Goal: Task Accomplishment & Management: Use online tool/utility

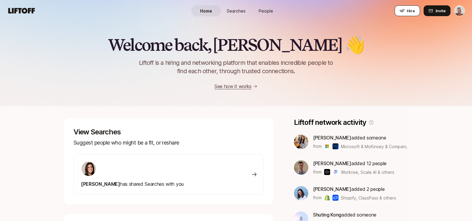
click at [406, 12] on button "Hire" at bounding box center [406, 10] width 25 height 11
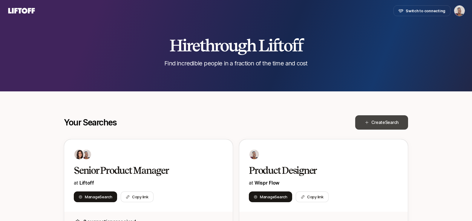
click at [385, 121] on span "Search" at bounding box center [391, 122] width 13 height 5
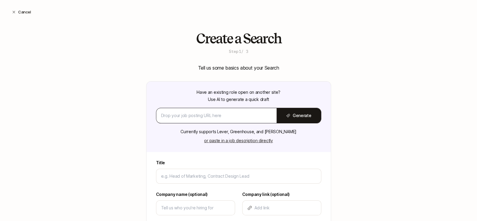
type input "C"
type textarea "x"
type input "CT"
type textarea "x"
type input "CTO"
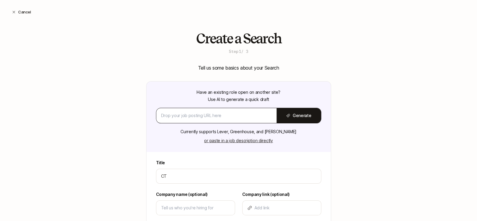
type textarea "x"
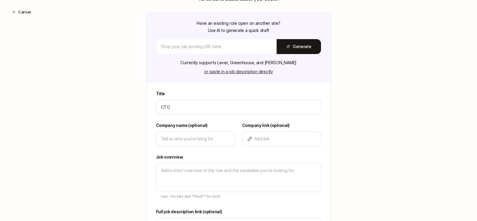
scroll to position [70, 0]
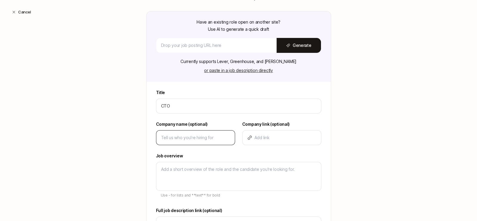
type input "CTO"
click at [179, 138] on input at bounding box center [195, 137] width 69 height 7
type input "S"
type textarea "x"
type input "Sy"
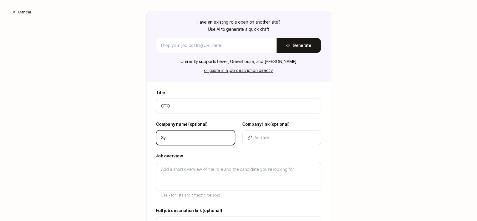
type textarea "x"
type input "[PERSON_NAME]"
type textarea "x"
type input "Syde"
type textarea "x"
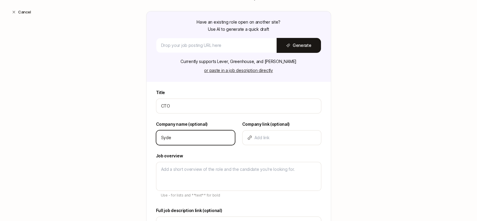
type input "Sydec"
type textarea "x"
type input "Sydeca"
type textarea "x"
type input "Sydecar"
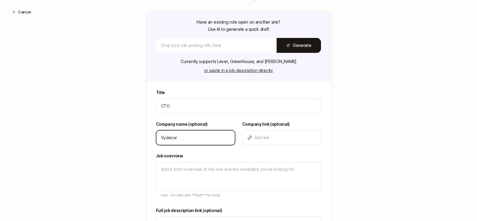
type textarea "x"
type input "Sydecar"
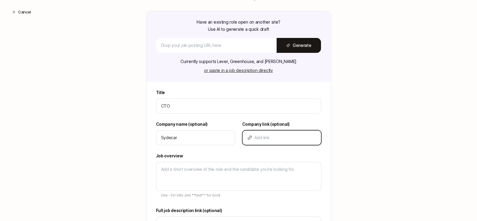
click at [267, 136] on input at bounding box center [286, 137] width 62 height 7
type input "w"
type textarea "x"
type input "ww"
type textarea "x"
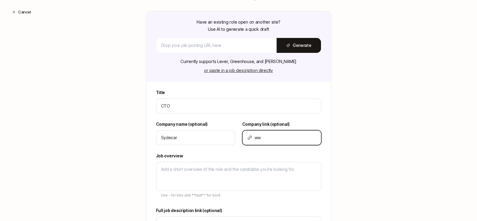
type input "www"
type textarea "x"
type input "www."
type textarea "x"
type input "www.s"
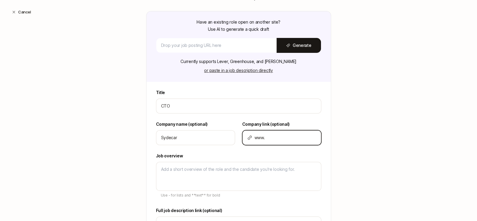
type textarea "x"
type input "[DOMAIN_NAME]"
type textarea "x"
type input "www.syd"
type textarea "x"
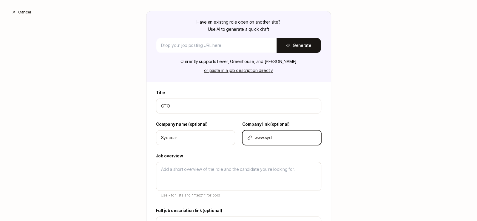
type input "www.syde"
type textarea "x"
type input "www.sydec"
type textarea "x"
type input "www.sydeca"
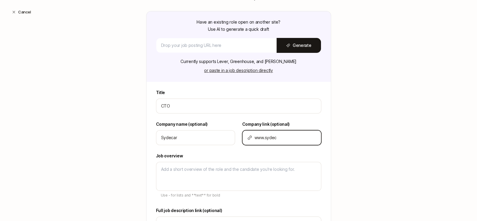
type textarea "x"
type input "www.sydecar"
type textarea "x"
type input "www.sydecar."
type textarea "x"
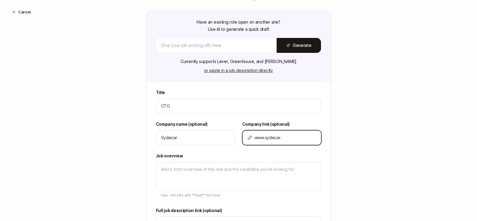
type input "www.sydecar.i"
type textarea "x"
type input "[DOMAIN_NAME]"
type textarea "x"
click at [357, 120] on div "Create a Search Step 1 / 3 Tell us some basics about your Search Have an existi…" at bounding box center [238, 121] width 477 height 321
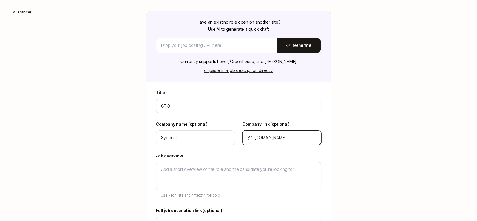
click at [259, 140] on input "[DOMAIN_NAME]" at bounding box center [286, 137] width 62 height 7
paste input "[URL][DOMAIN_NAME]"
type input "[URL][DOMAIN_NAME]"
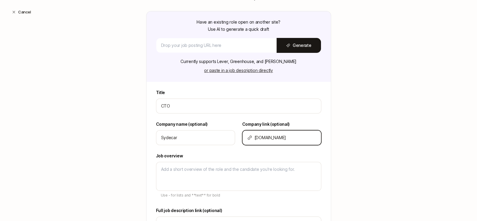
type textarea "x"
type input "[URL][DOMAIN_NAME]"
click at [357, 136] on div "Create a Search Step 1 / 3 Tell us some basics about your Search Have an existi…" at bounding box center [238, 121] width 477 height 321
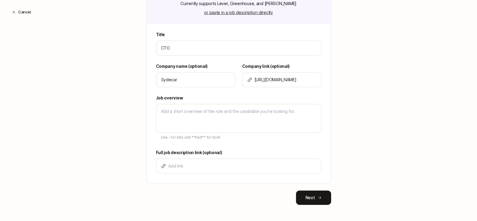
scroll to position [130, 0]
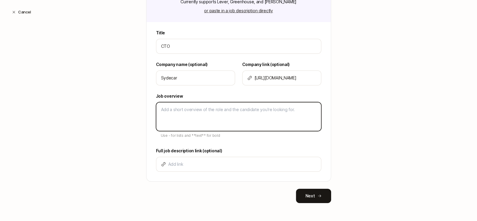
click at [265, 107] on textarea at bounding box center [238, 116] width 165 height 29
click at [227, 105] on textarea at bounding box center [238, 116] width 165 height 29
paste textarea "Sydecar is a company that simplifies the operational side of private investing.…"
type textarea "Sydecar is a company that simplifies the operational side of private investing.…"
type textarea "x"
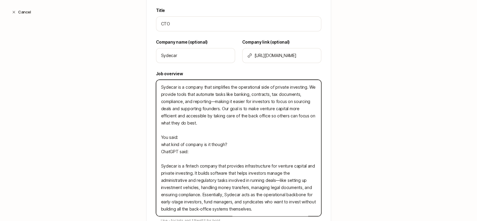
scroll to position [157, 0]
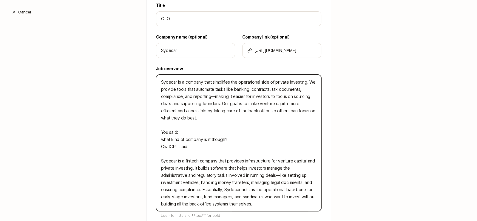
drag, startPoint x: 164, startPoint y: 159, endPoint x: 191, endPoint y: 166, distance: 27.7
click at [191, 166] on textarea "Sydecar is a company that simplifies the operational side of private investing.…" at bounding box center [238, 143] width 165 height 136
type textarea "Sydecar is a company that simplifies the operational side of private investing.…"
type textarea "x"
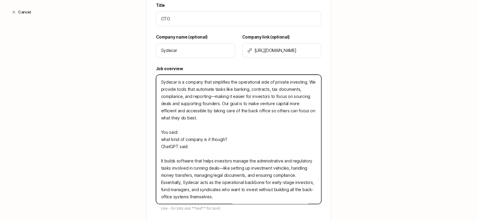
drag, startPoint x: 158, startPoint y: 80, endPoint x: 304, endPoint y: 82, distance: 145.4
click at [304, 82] on textarea "Sydecar is a company that simplifies the operational side of private investing.…" at bounding box center [238, 139] width 165 height 129
paste textarea "fintech company that provides infrastructure for venture capital and private in…"
type textarea "Sydecar is a fintech company that provides infrastructure for venture capital a…"
type textarea "x"
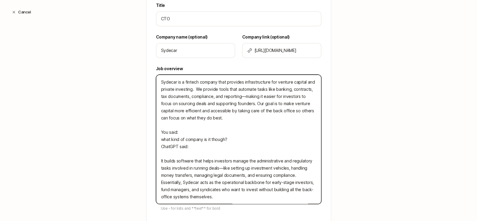
drag, startPoint x: 201, startPoint y: 89, endPoint x: 298, endPoint y: 90, distance: 97.0
click at [298, 90] on textarea "Sydecar is a fintech company that provides infrastructure for venture capital a…" at bounding box center [238, 139] width 165 height 129
click at [302, 90] on textarea "Sydecar is a fintech company that provides infrastructure for venture capital a…" at bounding box center [238, 139] width 165 height 129
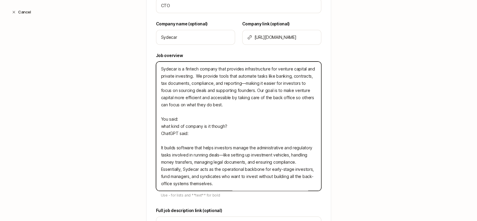
scroll to position [171, 0]
drag, startPoint x: 242, startPoint y: 82, endPoint x: 239, endPoint y: 83, distance: 3.3
click at [239, 83] on textarea "Sydecar is a fintech company that provides infrastructure for venture capital a…" at bounding box center [238, 125] width 165 height 129
type textarea "Sydecar is a fintech company that provides infrastructure for venture capital a…"
type textarea "x"
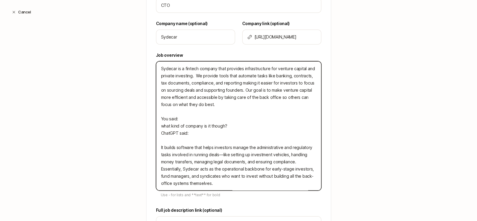
type textarea "Sydecar is a fintech company that provides infrastructure for venture capital a…"
type textarea "x"
type textarea "Sydecar is a fintech company that provides infrastructure for venture capital a…"
type textarea "x"
type textarea "Sydecar is a fintech company that provides infrastructure for venture capital a…"
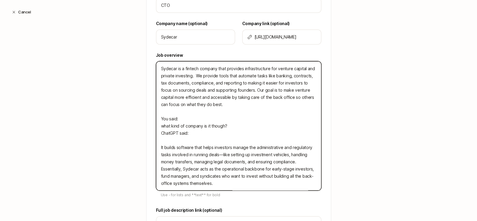
type textarea "x"
click at [259, 82] on textarea "Sydecar is a fintech company that provides infrastructure for venture capital a…" at bounding box center [238, 125] width 165 height 129
type textarea "Sydecar is a fintech company that provides infrastructure for venture capital a…"
type textarea "x"
type textarea "Sydecar is a fintech company that provides infrastructure for venture capital a…"
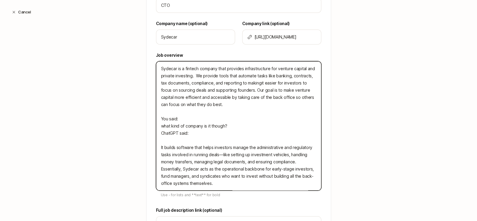
type textarea "x"
type textarea "Sydecar is a fintech company that provides infrastructure for venture capital a…"
type textarea "x"
type textarea "Sydecar is a fintech company that provides infrastructure for venture capital a…"
type textarea "x"
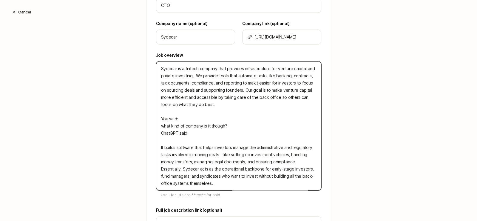
type textarea "Sydecar is a fintech company that provides infrastructure for venture capital a…"
type textarea "x"
type textarea "Sydecar is a fintech company that provides infrastructure for venture capital a…"
type textarea "x"
drag, startPoint x: 196, startPoint y: 90, endPoint x: 246, endPoint y: 93, distance: 50.2
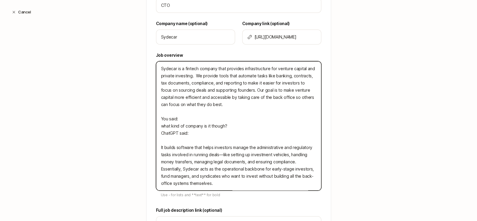
click at [240, 92] on textarea "Sydecar is a fintech company that provides infrastructure for venture capital a…" at bounding box center [238, 125] width 165 height 129
click at [256, 92] on textarea "Sydecar is a fintech company that provides infrastructure for venture capital a…" at bounding box center [238, 125] width 165 height 129
click at [242, 89] on textarea "Sydecar is a fintech company that provides infrastructure for venture capital a…" at bounding box center [238, 125] width 165 height 129
click at [192, 75] on textarea "Sydecar is a fintech company that provides infrastructure for venture capital a…" at bounding box center [238, 125] width 165 height 129
type textarea "Sydecar is a fintech company that provides infrastructure for venture capital a…"
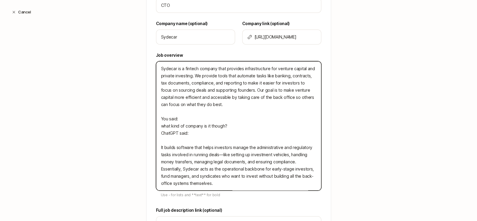
type textarea "x"
click at [256, 100] on textarea "Sydecar is a fintech company that provides infrastructure for venture capital a…" at bounding box center [238, 125] width 165 height 129
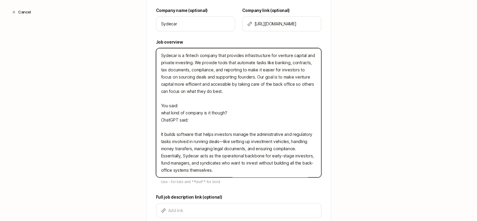
scroll to position [187, 0]
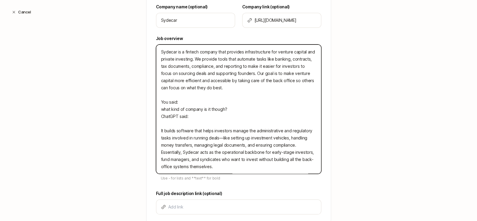
drag, startPoint x: 171, startPoint y: 94, endPoint x: 217, endPoint y: 167, distance: 86.0
click at [217, 167] on textarea "Sydecar is a fintech company that provides infrastructure for venture capital a…" at bounding box center [238, 108] width 165 height 129
type textarea "Sydecar is a fintech company that provides infrastructure for venture capital a…"
type textarea "x"
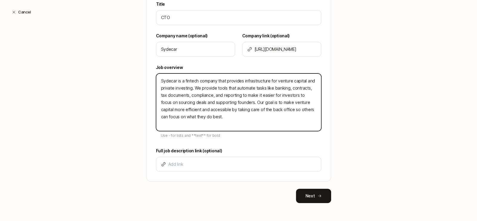
type textarea "Sydecar is a fintech company that provides infrastructure for venture capital a…"
type textarea "x"
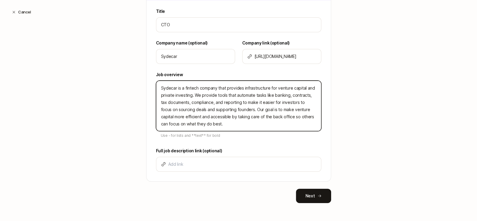
type textarea "Sydecar is a fintech company that provides infrastructure for venture capital a…"
type textarea "x"
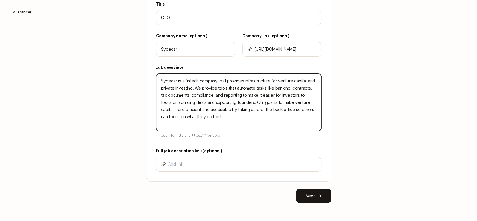
type textarea "Sydecar is a fintech company that provides infrastructure for venture capital a…"
type textarea "x"
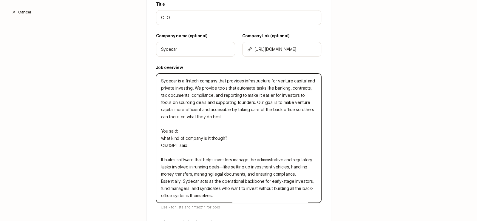
scroll to position [187, 0]
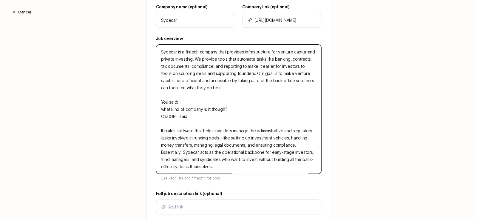
click at [252, 155] on textarea "Sydecar is a fintech company that provides infrastructure for venture capital a…" at bounding box center [238, 108] width 165 height 129
drag, startPoint x: 219, startPoint y: 151, endPoint x: 259, endPoint y: 165, distance: 43.1
click at [259, 165] on textarea "Sydecar is a fintech company that provides infrastructure for venture capital a…" at bounding box center [238, 108] width 165 height 129
type textarea "Sydecar is a fintech company that provides infrastructure for venture capital a…"
type textarea "x"
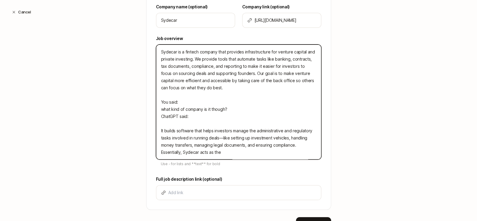
drag, startPoint x: 262, startPoint y: 73, endPoint x: 276, endPoint y: 84, distance: 18.2
click at [276, 84] on textarea "Sydecar is a fintech company that provides infrastructure for venture capital a…" at bounding box center [238, 101] width 165 height 115
paste textarea "operational backbone for early-stage investors, fund managers, and syndicates w…"
type textarea "Sydecar is a fintech company that provides infrastructure for venture capital a…"
type textarea "x"
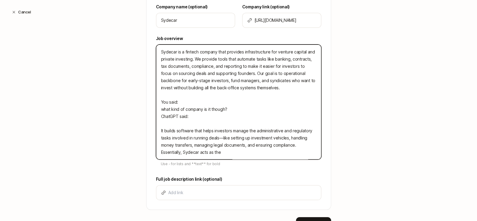
click at [261, 72] on textarea "Sydecar is a fintech company that provides infrastructure for venture capital a…" at bounding box center [238, 101] width 165 height 115
type textarea "Sydecar is a fintech company that provides infrastructure for venture capital a…"
type textarea "x"
type textarea "Sydecar is a fintech company that provides infrastructure for venture capital a…"
type textarea "x"
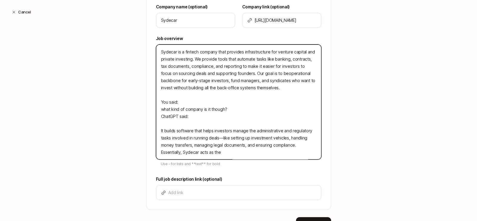
type textarea "Sydecar is a fintech company that provides infrastructure for venture capital a…"
type textarea "x"
type textarea "Sydecar is a fintech company that provides infrastructure for venture capital a…"
type textarea "x"
type textarea "Sydecar is a fintech company that provides infrastructure for venture capital a…"
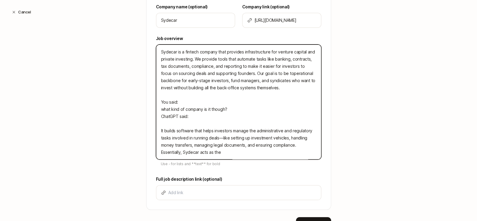
type textarea "x"
type textarea "Sydecar is a fintech company that provides infrastructure for venture capital a…"
type textarea "x"
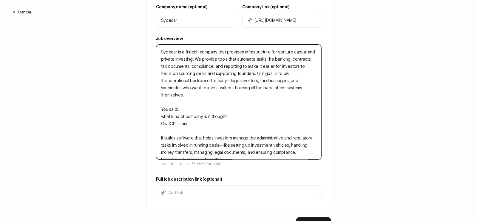
type textarea "Sydecar is a fintech company that provides infrastructure for venture capital a…"
type textarea "x"
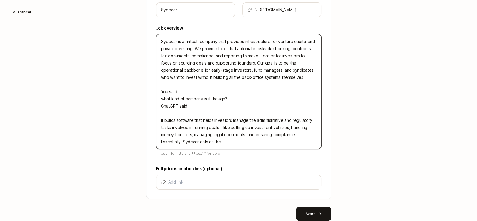
scroll to position [199, 0]
drag, startPoint x: 274, startPoint y: 61, endPoint x: 236, endPoint y: 61, distance: 37.9
click at [236, 61] on textarea "Sydecar is a fintech company that provides infrastructure for venture capital a…" at bounding box center [238, 90] width 165 height 115
type textarea "Sydecar is a fintech company that provides infrastructure for venture capital a…"
type textarea "x"
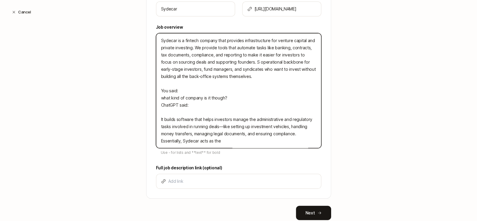
type textarea "Sydecar is a fintech company that provides infrastructure for venture capital a…"
type textarea "x"
type textarea "Sydecar is a fintech company that provides infrastructure for venture capital a…"
type textarea "x"
type textarea "Sydecar is a fintech company that provides infrastructure for venture capital a…"
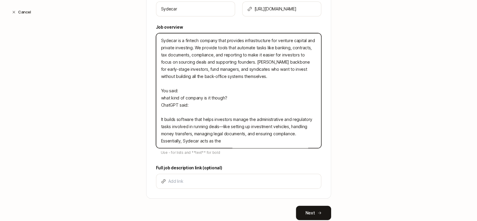
type textarea "x"
type textarea "Sydecar is a fintech company that provides infrastructure for venture capital a…"
type textarea "x"
type textarea "Sydecar is a fintech company that provides infrastructure for venture capital a…"
type textarea "x"
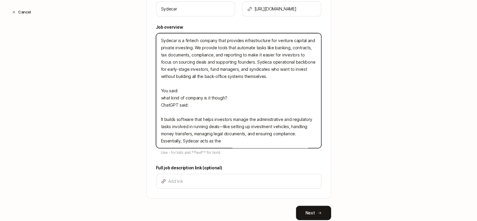
type textarea "Sydecar is a fintech company that provides infrastructure for venture capital a…"
type textarea "x"
type textarea "Sydecar is a fintech company that provides infrastructure for venture capital a…"
type textarea "x"
type textarea "Sydecar is a fintech company that provides infrastructure for venture capital a…"
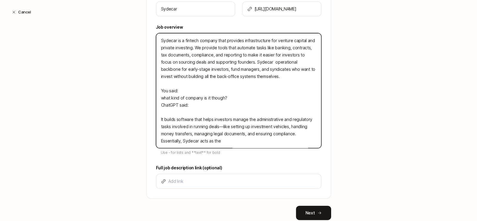
type textarea "x"
type textarea "Sydecar is a fintech company that provides infrastructure for venture capital a…"
type textarea "x"
type textarea "Sydecar is a fintech company that provides infrastructure for venture capital a…"
type textarea "x"
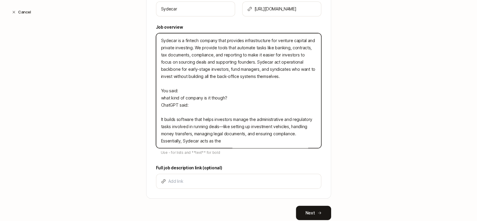
type textarea "Sydecar is a fintech company that provides infrastructure for venture capital a…"
type textarea "x"
type textarea "Sydecar is a fintech company that provides infrastructure for venture capital a…"
type textarea "x"
type textarea "Sydecar is a fintech company that provides infrastructure for venture capital a…"
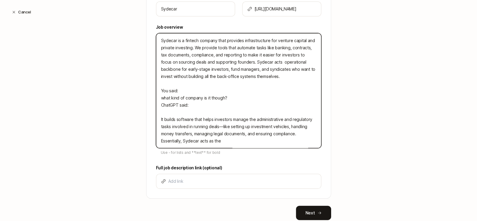
type textarea "x"
type textarea "Sydecar is a fintech company that provides infrastructure for venture capital a…"
type textarea "x"
type textarea "Sydecar is a fintech company that provides infrastructure for venture capital a…"
type textarea "x"
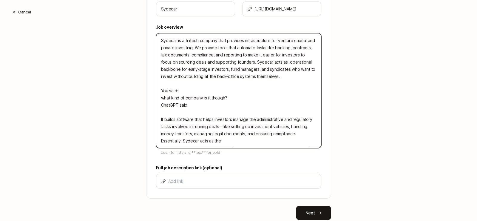
type textarea "Sydecar is a fintech company that provides infrastructure for venture capital a…"
type textarea "x"
type textarea "Sydecar is a fintech company that provides infrastructure for venture capital a…"
type textarea "x"
type textarea "Sydecar is a fintech company that provides infrastructure for venture capital a…"
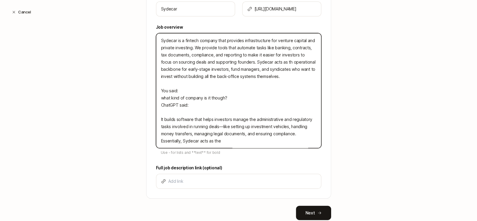
type textarea "x"
drag, startPoint x: 165, startPoint y: 83, endPoint x: 224, endPoint y: 143, distance: 83.8
click at [224, 143] on textarea "Sydecar is a fintech company that provides infrastructure for venture capital a…" at bounding box center [238, 90] width 165 height 115
type textarea "Sydecar is a fintech company that provides infrastructure for venture capital a…"
type textarea "x"
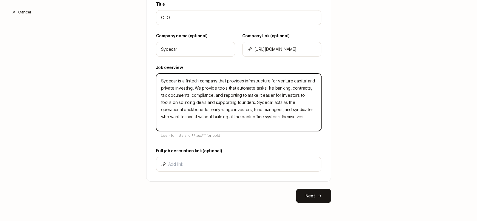
type textarea "Sydecar is a fintech company that provides infrastructure for venture capital a…"
type textarea "x"
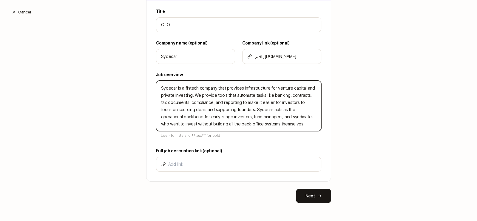
drag, startPoint x: 236, startPoint y: 108, endPoint x: 279, endPoint y: 123, distance: 45.7
click at [279, 123] on textarea "Sydecar is a fintech company that provides infrastructure for venture capital a…" at bounding box center [238, 106] width 165 height 50
type textarea "Sydecar is a fintech company that provides infrastructure for venture capital a…"
type textarea "x"
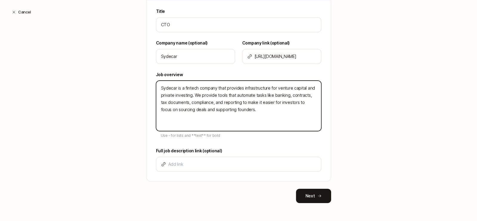
scroll to position [137, 0]
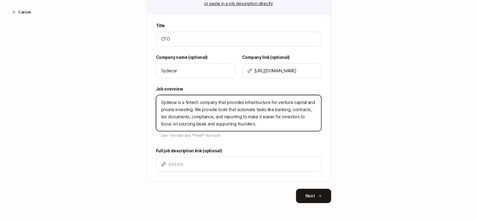
click at [158, 102] on textarea "Sydecar is a fintech company that provides infrastructure for venture capital a…" at bounding box center [238, 113] width 165 height 36
paste textarea "Sydecar acts as the operational backbone for early-stage investors, fund manage…"
type textarea "Sydecar acts as the operational backbone for early-stage investors, fund manage…"
type textarea "x"
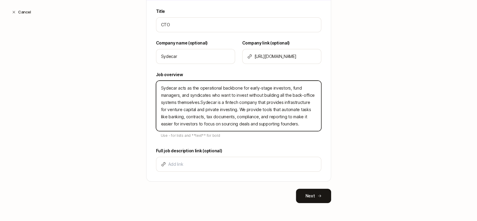
type textarea "Sydecar acts as the operational backbone for early-stage investors, fund manage…"
type textarea "x"
drag, startPoint x: 230, startPoint y: 102, endPoint x: 212, endPoint y: 102, distance: 18.2
click at [212, 102] on textarea "Sydecar acts as the operational backbone for early-stage investors, fund manage…" at bounding box center [238, 106] width 165 height 50
type textarea "Sydecar acts as the operational backbone for early-stage investors, fund manage…"
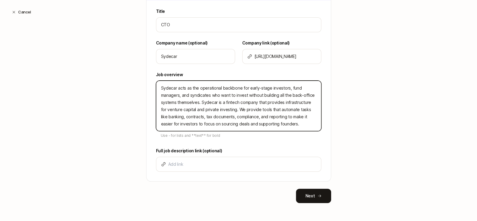
type textarea "x"
type textarea "Sydecar acts as the operational backbone for early-stage investors, fund manage…"
type textarea "x"
type textarea "Sydecar acts as the operational backbone for early-stage investors, fund manage…"
type textarea "x"
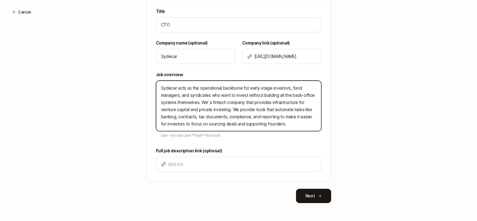
type textarea "Sydecar acts as the operational backbone for early-stage investors, fund manage…"
type textarea "x"
type textarea "Sydecar acts as the operational backbone for early-stage investors, fund manage…"
type textarea "x"
type textarea "Sydecar acts as the operational backbone for early-stage investors, fund manage…"
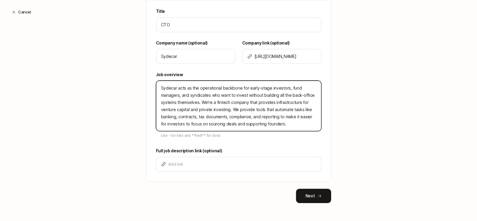
type textarea "x"
type textarea "Sydecar acts as the operational backbone for early-stage investors, fund manage…"
type textarea "x"
type textarea "Sydecar acts as the operational backbone for early-stage investors, fund manage…"
type textarea "x"
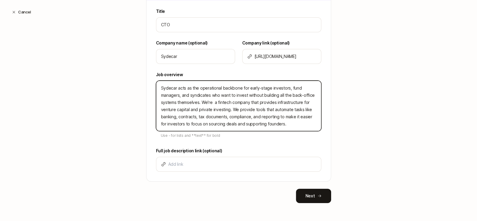
type textarea "Sydecar acts as the operational backbone for early-stage investors, fund manage…"
type textarea "x"
click at [214, 101] on textarea "Sydecar acts as the operational backbone for early-stage investors, fund manage…" at bounding box center [238, 106] width 165 height 50
drag, startPoint x: 285, startPoint y: 124, endPoint x: 150, endPoint y: 83, distance: 140.6
click at [150, 83] on div "Title CTO Company name (optional) Sydecar Company link (optional) [URL][DOMAIN_…" at bounding box center [239, 94] width 184 height 173
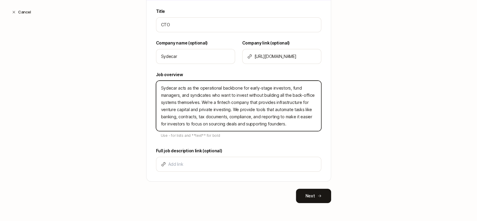
paste textarea "makes it simple and efficient for venture fund and syndicate managers to form S…"
type textarea "Sydecar makes it simple and efficient for venture fund and syndicate managers t…"
type textarea "x"
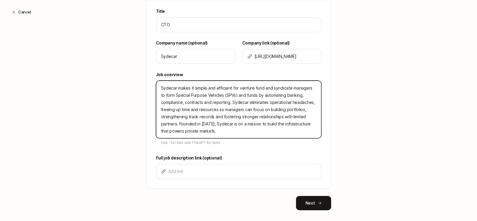
scroll to position [159, 0]
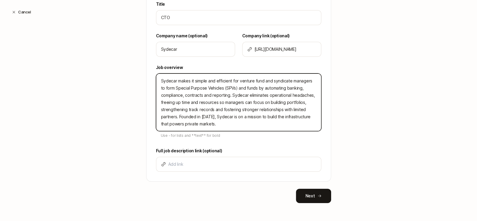
drag, startPoint x: 244, startPoint y: 94, endPoint x: 229, endPoint y: 94, distance: 14.9
click at [229, 94] on textarea "Sydecar makes it simple and efficient for venture fund and syndicate managers t…" at bounding box center [238, 102] width 165 height 58
click at [175, 80] on textarea "Sydecar makes it simple and efficient for venture fund and syndicate managers t…" at bounding box center [238, 102] width 165 height 58
type textarea "Sydecar imakes it simple and efficient for venture fund and syndicate managers …"
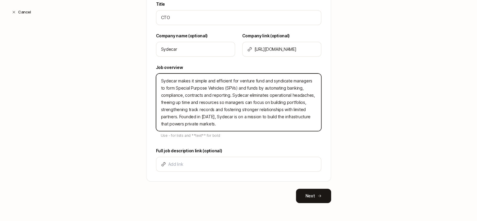
type textarea "x"
type textarea "Sydecar ismakes it simple and efficient for venture fund and syndicate managers…"
type textarea "x"
type textarea "Sydecar isamakes it simple and efficient for venture fund and syndicate manager…"
type textarea "x"
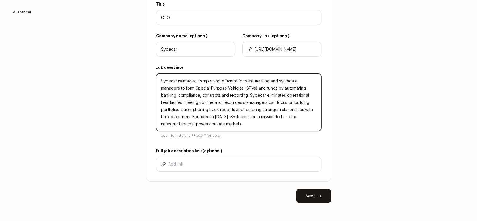
type textarea "Sydecar isa makes it simple and efficient for venture fund and syndicate manage…"
type textarea "x"
type textarea "Sydecar isa fmakes it simple and efficient for venture fund and syndicate manag…"
type textarea "x"
type textarea "Sydecar isa fimakes it simple and efficient for venture fund and syndicate mana…"
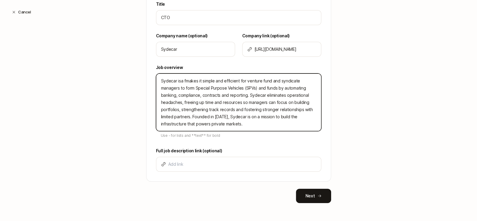
type textarea "x"
type textarea "Sydecar isa finmakes it simple and efficient for venture fund and syndicate man…"
type textarea "x"
type textarea "Sydecar isa fintmakes it simple and efficient for venture fund and syndicate ma…"
type textarea "x"
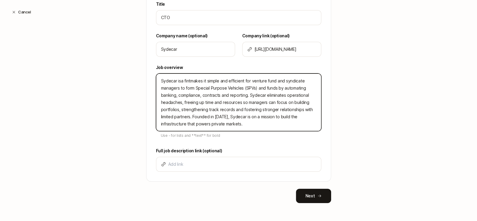
type textarea "Sydecar isa finmakes it simple and efficient for venture fund and syndicate man…"
type textarea "x"
type textarea "Sydecar isa fimakes it simple and efficient for venture fund and syndicate mana…"
type textarea "x"
type textarea "Sydecar isa fmakes it simple and efficient for venture fund and syndicate manag…"
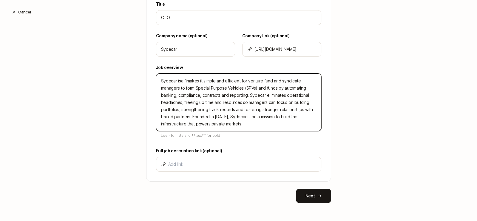
type textarea "x"
type textarea "Sydecar isa makes it simple and efficient for venture fund and syndicate manage…"
type textarea "x"
type textarea "Sydecar isamakes it simple and efficient for venture fund and syndicate manager…"
click at [227, 81] on textarea "Sydecar is a fintech company makes it simple and efficient for venture fund and…" at bounding box center [238, 102] width 165 height 58
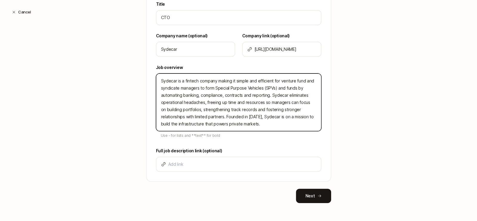
drag, startPoint x: 269, startPoint y: 94, endPoint x: 201, endPoint y: 102, distance: 68.5
click at [201, 102] on textarea "Sydecar is a fintech company making it simple and efficient for venture fund an…" at bounding box center [238, 102] width 165 height 58
click at [283, 109] on textarea "Sydecar is a fintech company making it simple and efficient for venture fund an…" at bounding box center [238, 102] width 165 height 58
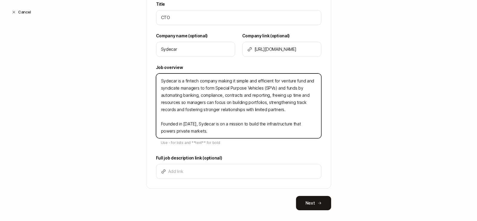
scroll to position [166, 0]
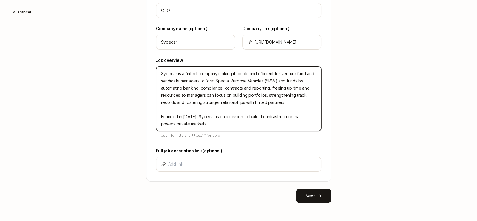
drag, startPoint x: 191, startPoint y: 123, endPoint x: 156, endPoint y: 116, distance: 35.0
click at [156, 116] on textarea "Sydecar is a fintech company making it simple and efficient for venture fund an…" at bounding box center [238, 98] width 165 height 65
drag, startPoint x: 213, startPoint y: 71, endPoint x: 179, endPoint y: 74, distance: 34.4
click at [179, 74] on textarea "Sydecar is a fintech company making it simple and efficient for venture fund an…" at bounding box center [238, 98] width 165 height 65
drag, startPoint x: 192, startPoint y: 73, endPoint x: 175, endPoint y: 73, distance: 17.6
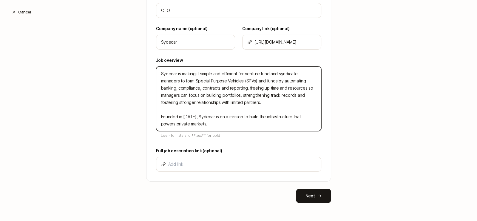
click at [175, 73] on textarea "Sydecar is making it simple and efficient for venture fund and syndicate manage…" at bounding box center [238, 98] width 165 height 65
drag, startPoint x: 190, startPoint y: 115, endPoint x: 148, endPoint y: 115, distance: 42.1
click at [148, 115] on div "Title CTO Company name (optional) Sydecar Company link (optional) [URL][DOMAIN_…" at bounding box center [239, 87] width 184 height 188
drag, startPoint x: 245, startPoint y: 116, endPoint x: 221, endPoint y: 116, distance: 23.9
click at [221, 116] on textarea "Sydecar makes it simple and efficient for venture fund and syndicate managers t…" at bounding box center [238, 98] width 165 height 65
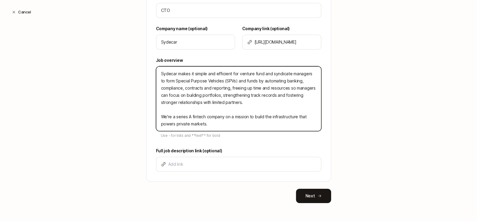
click at [220, 124] on textarea "Sydecar makes it simple and efficient for venture fund and syndicate managers t…" at bounding box center [238, 98] width 165 height 65
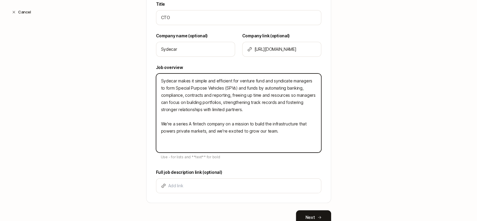
scroll to position [180, 0]
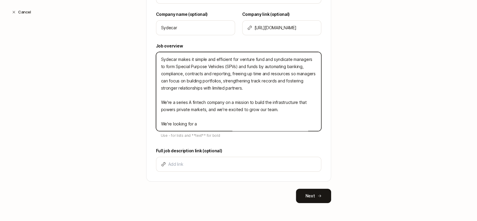
click at [198, 123] on textarea "Sydecar makes it simple and efficient for venture fund and syndicate managers t…" at bounding box center [238, 91] width 165 height 79
paste textarea "to join our executive team and own the vision, strategy, and execution of our t…"
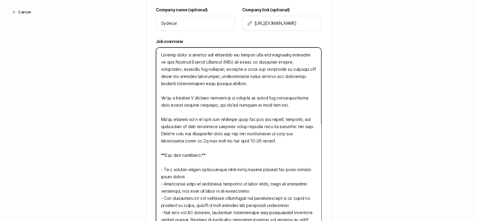
scroll to position [184, 0]
click at [193, 118] on textarea at bounding box center [238, 145] width 165 height 194
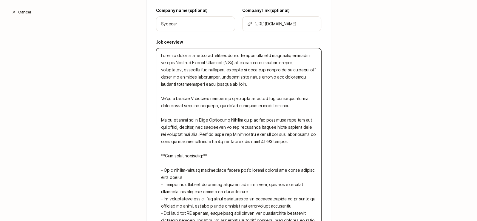
drag, startPoint x: 287, startPoint y: 140, endPoint x: 157, endPoint y: 142, distance: 129.3
click at [157, 142] on textarea at bounding box center [238, 145] width 165 height 194
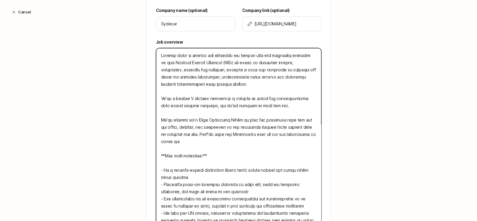
drag, startPoint x: 274, startPoint y: 104, endPoint x: 156, endPoint y: 55, distance: 127.6
click at [156, 55] on textarea at bounding box center [238, 145] width 165 height 194
click at [244, 84] on textarea at bounding box center [238, 145] width 165 height 194
drag, startPoint x: 278, startPoint y: 107, endPoint x: 155, endPoint y: 52, distance: 134.8
click at [156, 52] on textarea at bounding box center [238, 145] width 165 height 194
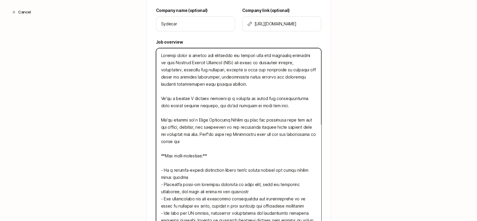
paste textarea "is a Series A fintech company building the infrastructure behind private market…"
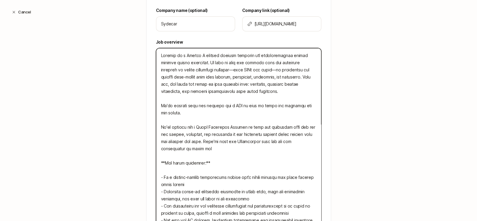
click at [213, 69] on textarea at bounding box center [238, 148] width 165 height 201
click at [253, 70] on textarea at bounding box center [238, 148] width 165 height 201
click at [210, 72] on textarea at bounding box center [238, 148] width 165 height 201
click at [249, 69] on textarea at bounding box center [238, 148] width 165 height 201
drag, startPoint x: 156, startPoint y: 69, endPoint x: 247, endPoint y: 69, distance: 90.8
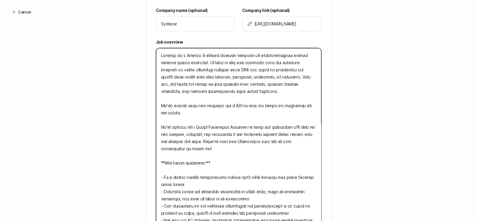
click at [247, 69] on textarea at bounding box center [238, 148] width 165 height 201
paste textarea "form Special Purpose Vehicles (SPVs)"
drag, startPoint x: 288, startPoint y: 76, endPoint x: 315, endPoint y: 76, distance: 27.2
click at [315, 76] on textarea at bounding box center [238, 148] width 165 height 201
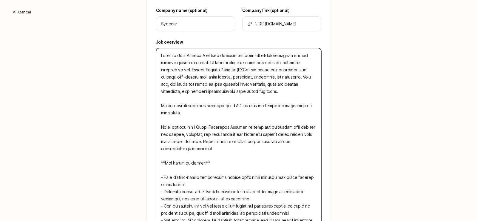
drag, startPoint x: 285, startPoint y: 76, endPoint x: 314, endPoint y: 78, distance: 29.0
click at [314, 78] on textarea at bounding box center [238, 148] width 165 height 201
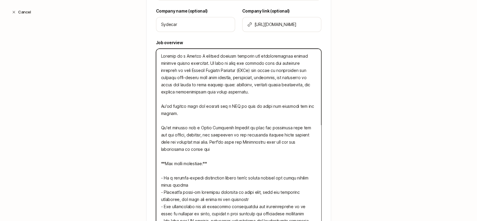
click at [296, 85] on textarea at bounding box center [238, 149] width 165 height 201
drag, startPoint x: 182, startPoint y: 91, endPoint x: 219, endPoint y: 90, distance: 36.7
click at [219, 90] on textarea at bounding box center [238, 149] width 165 height 201
click at [210, 90] on textarea at bounding box center [238, 149] width 165 height 201
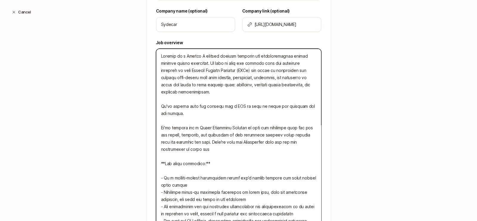
drag, startPoint x: 213, startPoint y: 84, endPoint x: 176, endPoint y: 84, distance: 36.7
click at [176, 84] on textarea at bounding box center [238, 149] width 165 height 201
click at [259, 84] on textarea at bounding box center [238, 146] width 165 height 194
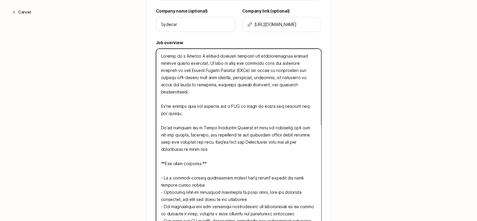
click at [258, 85] on textarea at bounding box center [238, 146] width 165 height 194
click at [218, 84] on textarea at bounding box center [238, 146] width 165 height 194
click at [305, 83] on textarea at bounding box center [238, 146] width 165 height 194
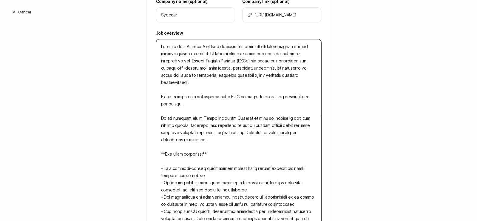
scroll to position [196, 0]
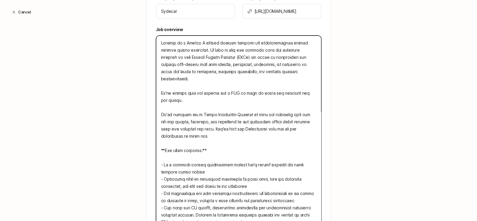
drag, startPoint x: 242, startPoint y: 84, endPoint x: 247, endPoint y: 91, distance: 8.9
click at [247, 91] on textarea at bounding box center [238, 133] width 165 height 194
paste textarea "join our executive team and own the vision, strategy, and execution of our tech…"
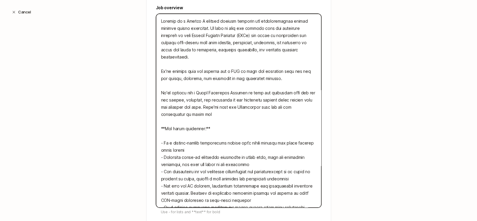
scroll to position [219, 0]
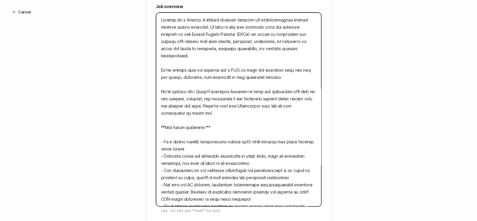
drag, startPoint x: 182, startPoint y: 105, endPoint x: 158, endPoint y: 87, distance: 30.5
click at [158, 87] on textarea at bounding box center [238, 110] width 165 height 194
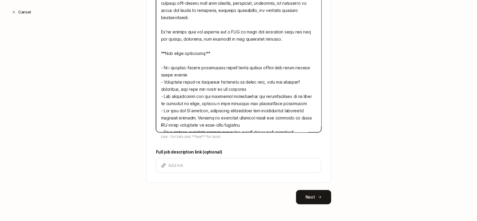
scroll to position [259, 0]
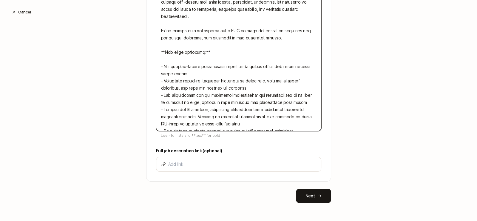
drag, startPoint x: 157, startPoint y: 42, endPoint x: 300, endPoint y: 122, distance: 164.1
click at [300, 122] on textarea at bounding box center [238, 52] width 165 height 158
click at [266, 115] on textarea at bounding box center [238, 52] width 165 height 158
drag, startPoint x: 296, startPoint y: 122, endPoint x: 152, endPoint y: 60, distance: 157.0
click at [152, 60] on div "Title CTO Company name (optional) Sydecar Company link (optional) [URL][DOMAIN_…" at bounding box center [239, 40] width 184 height 281
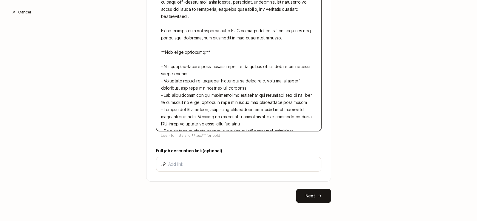
paste textarea "Proven Startup Leadership: Experienced engineering leader who has scaled system…"
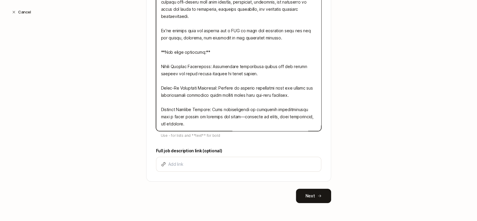
scroll to position [14, 0]
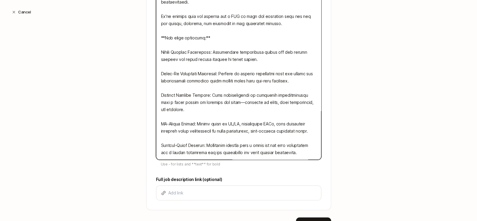
click at [157, 50] on textarea at bounding box center [238, 66] width 165 height 187
click at [157, 73] on textarea at bounding box center [238, 66] width 165 height 187
click at [157, 95] on textarea at bounding box center [238, 66] width 165 height 187
click at [156, 122] on textarea at bounding box center [238, 66] width 165 height 187
click at [157, 145] on textarea at bounding box center [238, 66] width 165 height 187
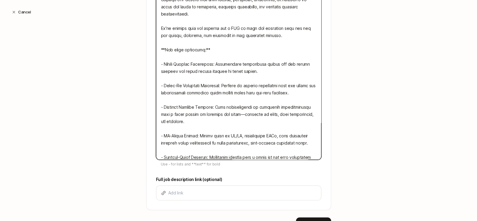
scroll to position [0, 0]
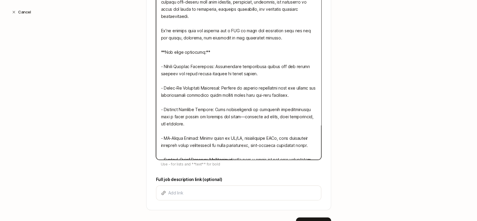
click at [211, 65] on textarea at bounding box center [238, 66] width 165 height 187
click at [162, 64] on textarea at bounding box center [238, 66] width 165 height 187
click at [161, 87] on textarea at bounding box center [238, 66] width 165 height 187
click at [222, 87] on textarea at bounding box center [238, 66] width 165 height 187
click at [160, 109] on textarea at bounding box center [238, 66] width 165 height 187
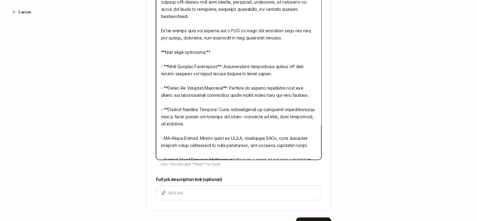
click at [214, 108] on textarea at bounding box center [238, 66] width 165 height 187
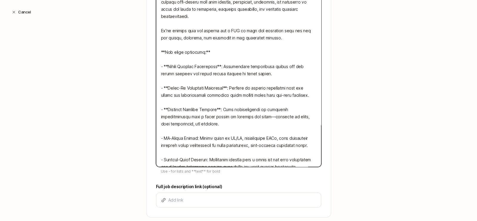
click at [162, 136] on textarea at bounding box center [238, 70] width 165 height 194
click at [194, 136] on textarea at bounding box center [238, 70] width 165 height 194
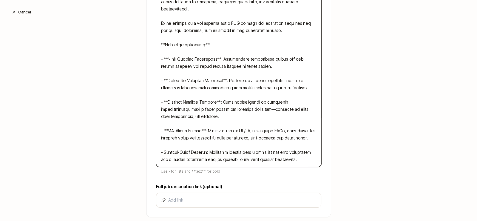
scroll to position [21, 0]
click at [161, 144] on textarea at bounding box center [238, 70] width 165 height 194
click at [207, 143] on textarea at bounding box center [238, 70] width 165 height 194
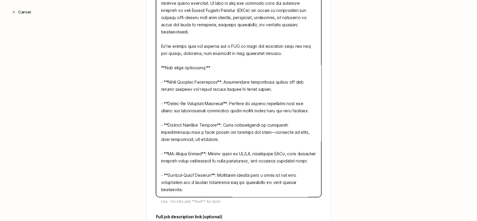
scroll to position [14, 0]
click at [269, 82] on textarea at bounding box center [238, 96] width 165 height 201
click at [305, 104] on textarea at bounding box center [238, 96] width 165 height 201
drag, startPoint x: 259, startPoint y: 123, endPoint x: 259, endPoint y: 129, distance: 6.0
click at [259, 129] on textarea at bounding box center [238, 96] width 165 height 201
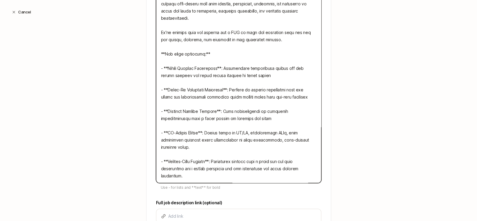
click at [234, 144] on textarea at bounding box center [238, 86] width 165 height 194
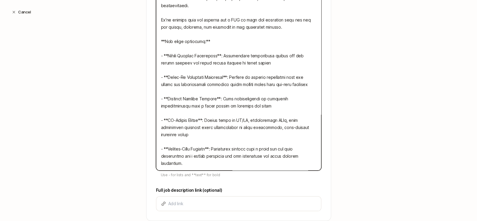
scroll to position [257, 0]
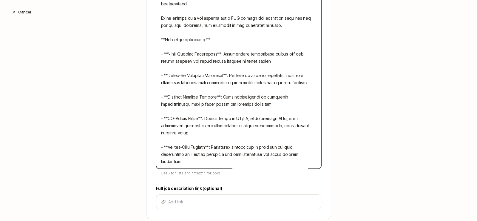
click at [236, 160] on textarea at bounding box center [238, 72] width 165 height 194
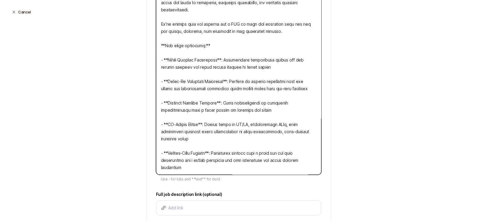
scroll to position [243, 0]
drag, startPoint x: 187, startPoint y: 138, endPoint x: 157, endPoint y: 125, distance: 32.2
click at [157, 125] on textarea at bounding box center [238, 82] width 165 height 187
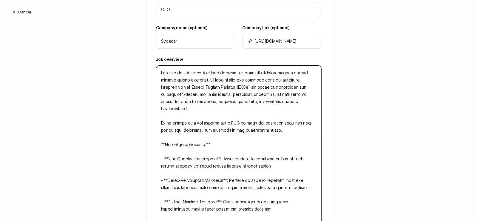
scroll to position [166, 0]
click at [216, 109] on textarea at bounding box center [238, 148] width 165 height 165
paste textarea "Our platform is designed with ease and efficiency in mind. We take care of all …"
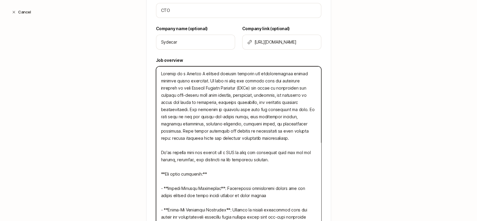
drag, startPoint x: 200, startPoint y: 109, endPoint x: 206, endPoint y: 77, distance: 32.1
click at [206, 77] on textarea at bounding box center [238, 166] width 165 height 201
click at [230, 97] on textarea at bounding box center [238, 166] width 165 height 201
drag, startPoint x: 231, startPoint y: 73, endPoint x: 211, endPoint y: 81, distance: 21.3
click at [211, 81] on textarea at bounding box center [238, 166] width 165 height 201
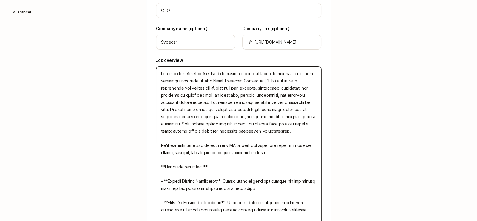
click at [251, 73] on textarea at bounding box center [238, 163] width 165 height 194
click at [293, 81] on textarea at bounding box center [238, 163] width 165 height 194
click at [237, 87] on textarea at bounding box center [238, 163] width 165 height 194
drag, startPoint x: 213, startPoint y: 108, endPoint x: 202, endPoint y: 124, distance: 18.9
click at [202, 124] on textarea at bounding box center [238, 163] width 165 height 194
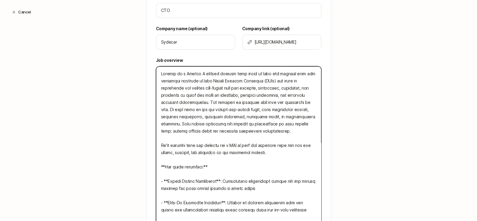
click at [210, 124] on textarea at bounding box center [238, 163] width 165 height 194
drag, startPoint x: 227, startPoint y: 93, endPoint x: 158, endPoint y: 131, distance: 79.1
click at [158, 131] on textarea at bounding box center [238, 163] width 165 height 194
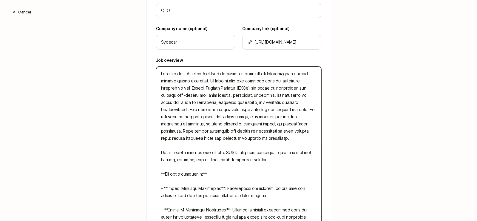
click at [218, 92] on textarea at bounding box center [238, 166] width 165 height 201
drag, startPoint x: 202, startPoint y: 101, endPoint x: 158, endPoint y: 137, distance: 56.5
click at [158, 137] on textarea at bounding box center [238, 166] width 165 height 201
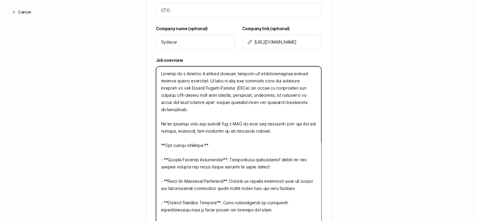
drag, startPoint x: 191, startPoint y: 79, endPoint x: 197, endPoint y: 79, distance: 5.4
click at [197, 79] on textarea at bounding box center [238, 148] width 165 height 165
click at [240, 80] on textarea at bounding box center [238, 152] width 165 height 172
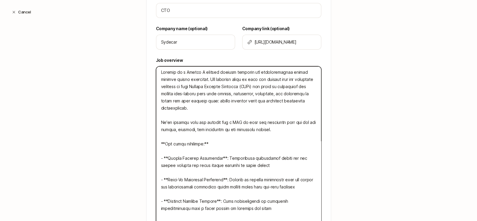
scroll to position [0, 0]
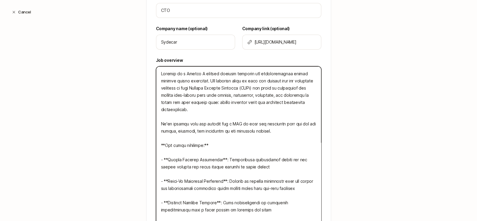
click at [211, 101] on textarea at bounding box center [238, 152] width 165 height 172
click at [271, 103] on textarea at bounding box center [238, 152] width 165 height 172
click at [193, 101] on textarea at bounding box center [238, 152] width 165 height 172
drag, startPoint x: 201, startPoint y: 122, endPoint x: 170, endPoint y: 122, distance: 31.0
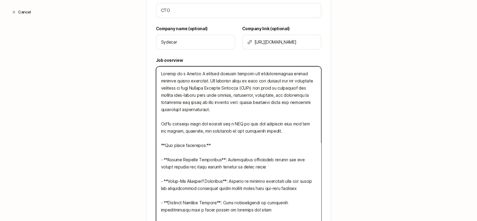
click at [170, 122] on textarea at bounding box center [238, 152] width 165 height 172
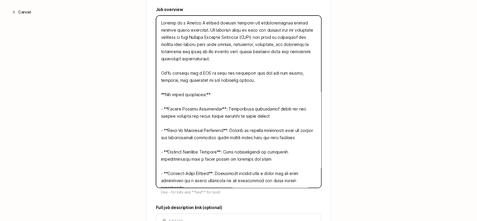
scroll to position [7, 0]
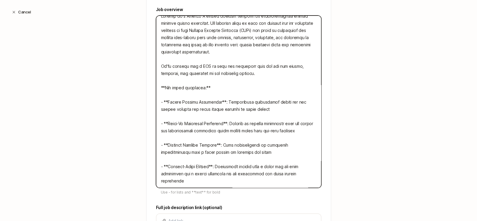
drag, startPoint x: 222, startPoint y: 100, endPoint x: 162, endPoint y: 102, distance: 60.0
click at [162, 102] on textarea at bounding box center [238, 102] width 165 height 172
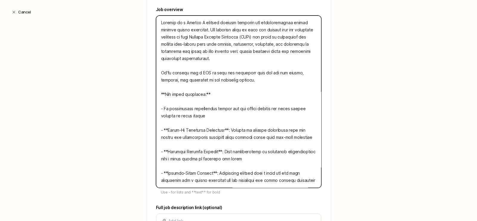
drag, startPoint x: 167, startPoint y: 123, endPoint x: 162, endPoint y: 123, distance: 6.0
click at [162, 123] on textarea at bounding box center [238, 102] width 165 height 172
click at [178, 122] on textarea at bounding box center [238, 102] width 165 height 172
click at [184, 123] on textarea at bounding box center [238, 102] width 165 height 172
click at [201, 122] on textarea at bounding box center [238, 102] width 165 height 172
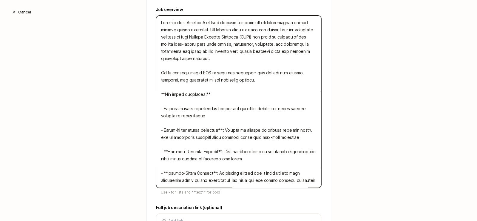
drag, startPoint x: 216, startPoint y: 122, endPoint x: 244, endPoint y: 121, distance: 27.5
click at [244, 121] on textarea at bounding box center [238, 102] width 165 height 172
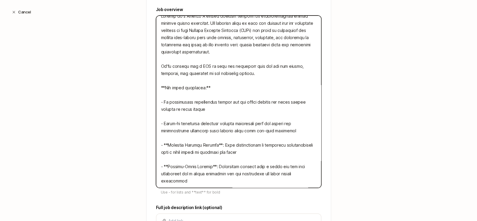
click at [283, 129] on textarea at bounding box center [238, 102] width 165 height 172
drag, startPoint x: 181, startPoint y: 181, endPoint x: 156, endPoint y: 103, distance: 81.5
click at [156, 103] on textarea at bounding box center [238, 102] width 165 height 172
paste textarea "Fintech Infrastructure Expert: Proven experience building secure, compliant, an…"
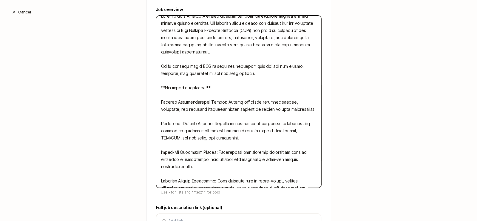
scroll to position [0, 0]
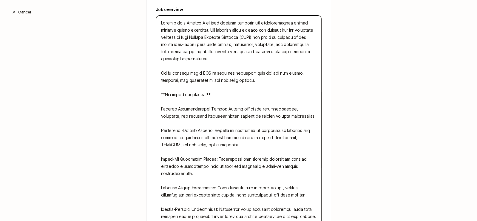
click at [158, 109] on textarea at bounding box center [238, 120] width 165 height 208
click at [219, 109] on textarea at bounding box center [238, 120] width 165 height 208
click at [158, 130] on textarea at bounding box center [238, 120] width 165 height 208
click at [219, 130] on textarea at bounding box center [238, 120] width 165 height 208
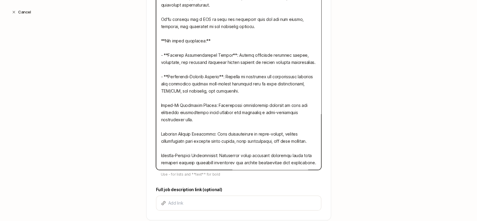
scroll to position [272, 0]
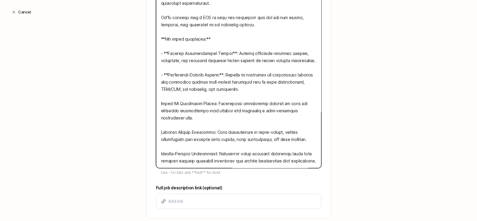
click at [292, 59] on textarea at bounding box center [238, 64] width 165 height 208
click at [267, 91] on textarea at bounding box center [238, 64] width 165 height 208
click at [157, 104] on textarea at bounding box center [238, 64] width 165 height 208
click at [218, 104] on textarea at bounding box center [238, 64] width 165 height 208
click at [157, 130] on textarea at bounding box center [238, 64] width 165 height 208
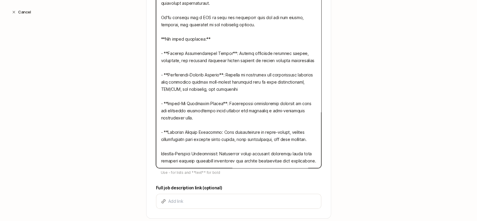
click at [216, 131] on textarea at bounding box center [238, 64] width 165 height 208
click at [157, 151] on textarea at bounding box center [238, 64] width 165 height 208
drag, startPoint x: 225, startPoint y: 154, endPoint x: 225, endPoint y: 162, distance: 8.4
click at [225, 154] on textarea at bounding box center [238, 64] width 165 height 208
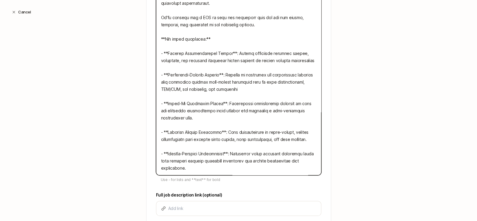
scroll to position [14, 0]
click at [187, 167] on textarea at bounding box center [238, 67] width 165 height 215
click at [178, 139] on textarea at bounding box center [238, 67] width 165 height 215
click at [196, 107] on textarea at bounding box center [238, 67] width 165 height 215
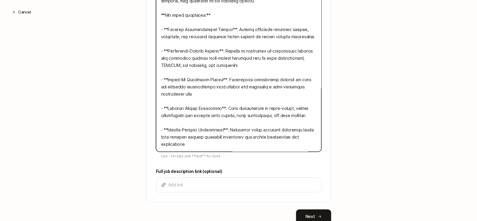
scroll to position [316, 0]
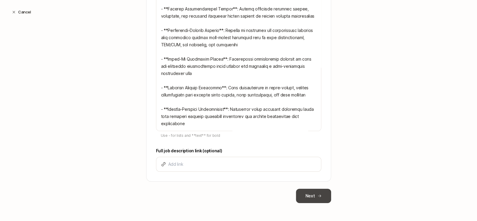
click at [309, 192] on button "Next" at bounding box center [313, 196] width 35 height 14
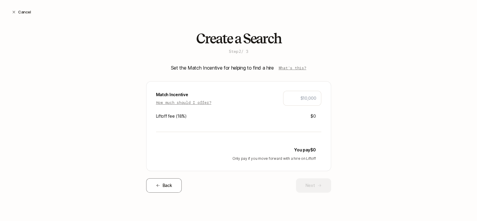
scroll to position [0, 0]
click at [307, 97] on input "$20,000" at bounding box center [302, 98] width 28 height 7
click at [313, 183] on button "Next" at bounding box center [313, 185] width 35 height 14
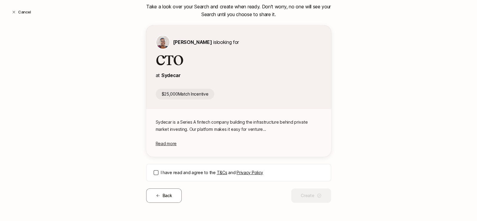
scroll to position [61, 0]
click at [155, 172] on button "I have read and agree to the T&Cs and Privacy Policy" at bounding box center [156, 172] width 5 height 5
click at [305, 194] on button "Create" at bounding box center [311, 195] width 40 height 14
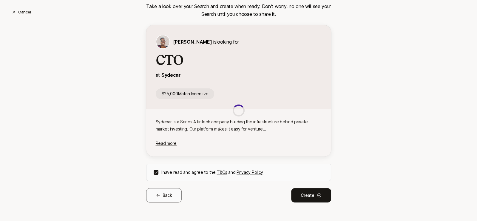
scroll to position [3, 0]
